Goal: Task Accomplishment & Management: Use online tool/utility

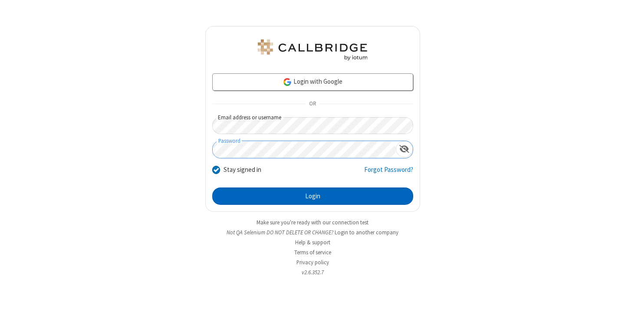
click at [312, 196] on button "Login" at bounding box center [312, 195] width 201 height 17
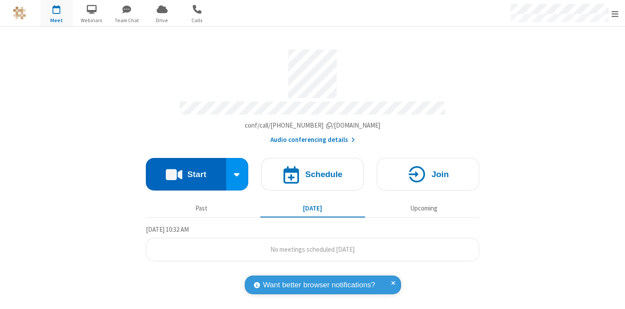
click at [186, 170] on button "Start" at bounding box center [186, 174] width 80 height 33
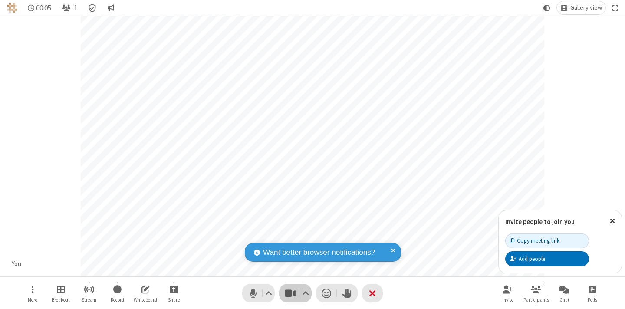
click at [290, 293] on span "Stop video (⌘+Shift+V)" at bounding box center [289, 293] width 13 height 13
click at [290, 293] on span "Start video (⌘+Shift+V)" at bounding box center [289, 293] width 13 height 13
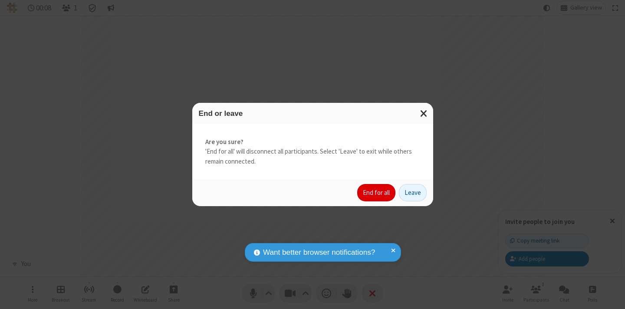
click at [376, 193] on button "End for all" at bounding box center [376, 192] width 38 height 17
